Goal: Task Accomplishment & Management: Manage account settings

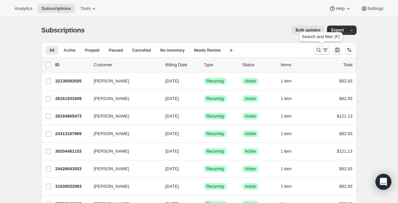
click at [321, 52] on icon "Search and filter results" at bounding box center [319, 50] width 4 height 4
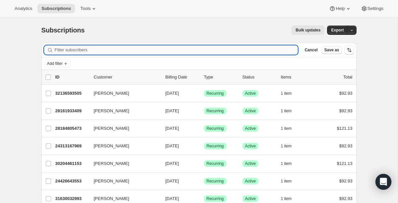
click at [195, 54] on input "Filter subscribers" at bounding box center [177, 49] width 244 height 9
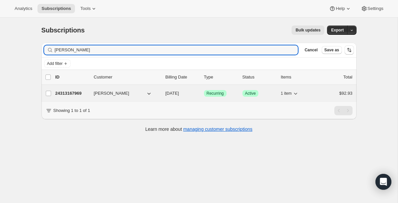
type input "[PERSON_NAME]"
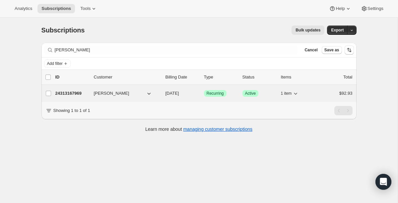
click at [124, 90] on button "[PERSON_NAME]" at bounding box center [123, 93] width 66 height 11
click at [76, 93] on p "24313167969" at bounding box center [71, 93] width 33 height 7
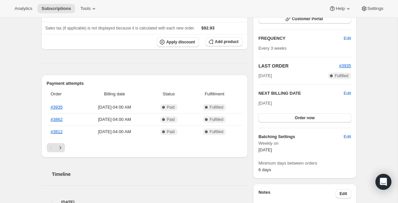
scroll to position [105, 0]
click at [348, 92] on span "Edit" at bounding box center [347, 93] width 7 height 7
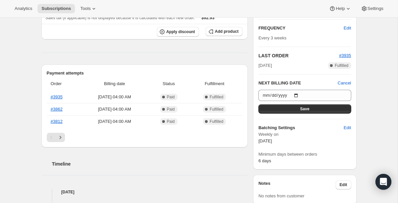
scroll to position [0, 0]
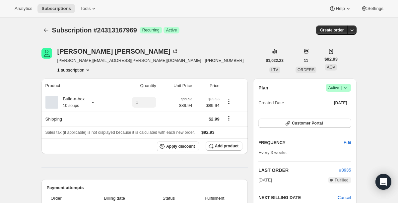
click at [344, 88] on icon at bounding box center [345, 88] width 7 height 7
click at [345, 100] on span "Pause subscription" at bounding box center [336, 101] width 37 height 5
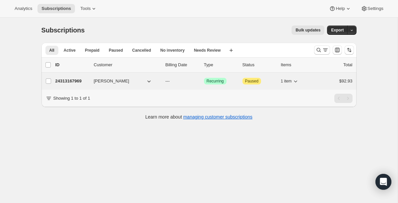
click at [129, 84] on button "[PERSON_NAME]" at bounding box center [123, 81] width 66 height 11
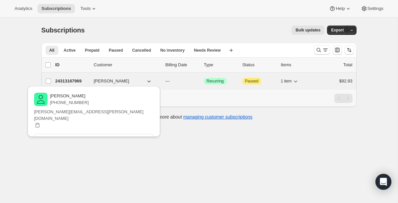
click at [106, 80] on span "[PERSON_NAME]" at bounding box center [112, 81] width 36 height 7
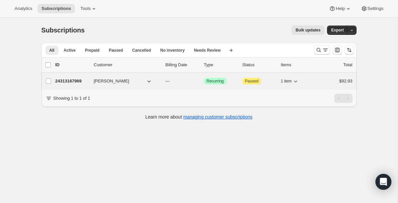
click at [77, 80] on p "24313167969" at bounding box center [71, 81] width 33 height 7
